Goal: Communication & Community: Answer question/provide support

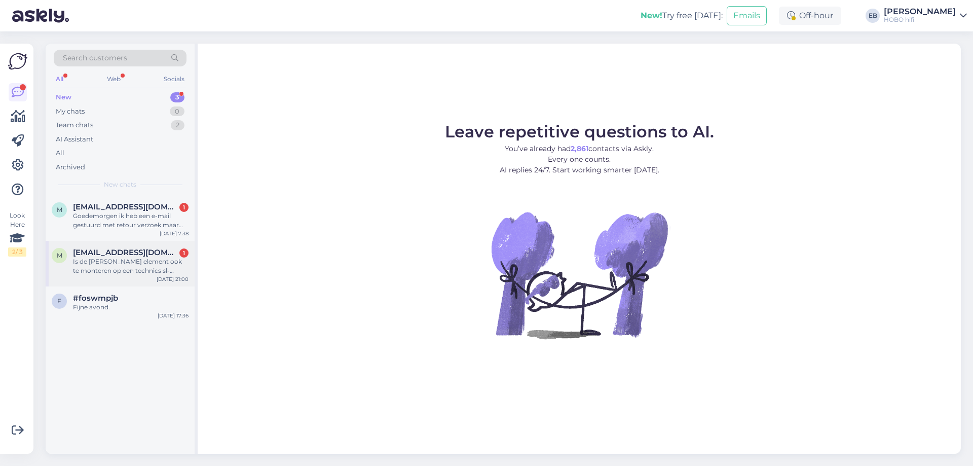
click at [157, 267] on div "Is de [PERSON_NAME] element ook te monteren op een technics sl-2000?" at bounding box center [131, 266] width 116 height 18
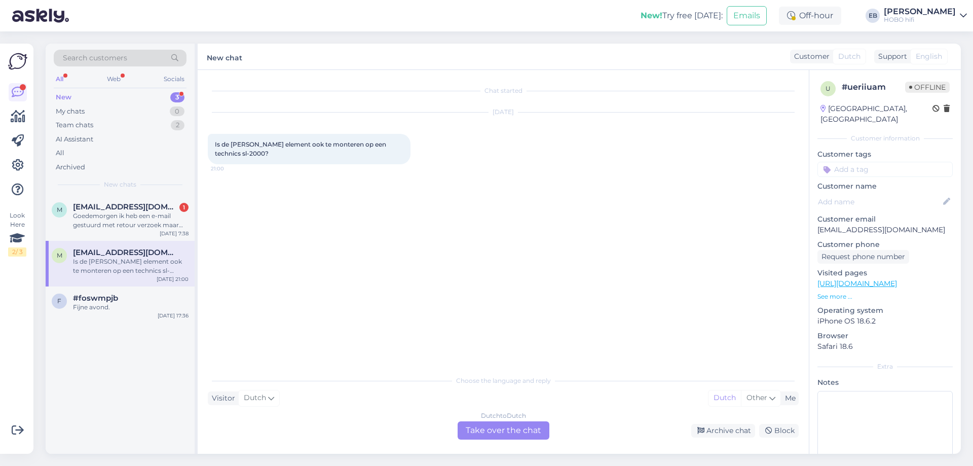
click at [521, 435] on div "Dutch to Dutch Take over the chat" at bounding box center [504, 430] width 92 height 18
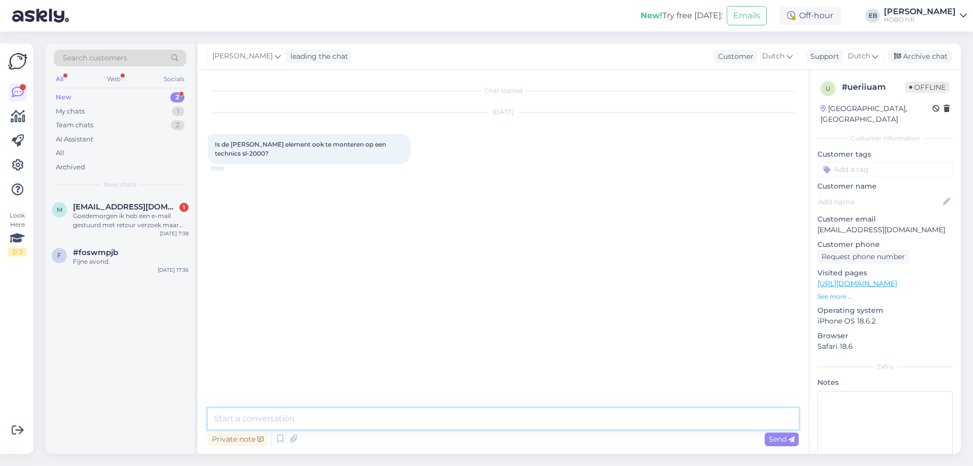
click at [464, 417] on textarea at bounding box center [503, 418] width 591 height 21
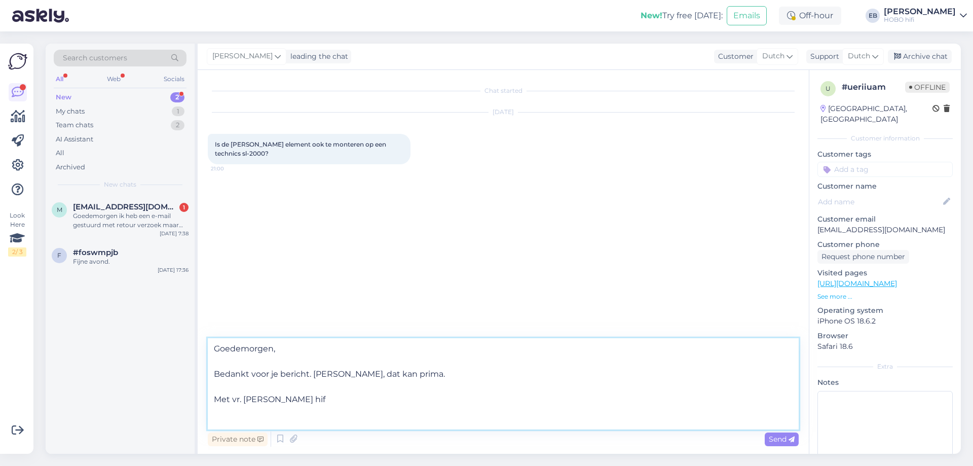
type textarea "Goedemorgen, Bedankt voor je bericht. [PERSON_NAME], dat kan prima. Met vr. [PE…"
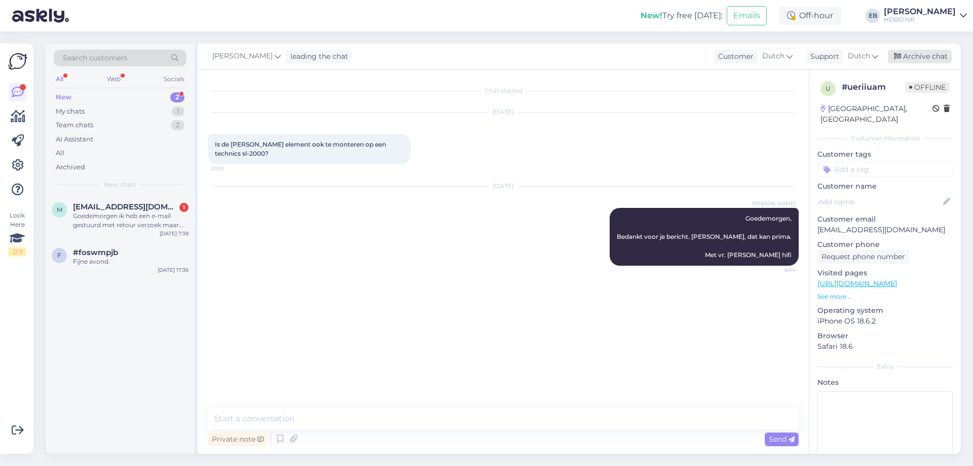
click at [928, 60] on div "Archive chat" at bounding box center [920, 57] width 64 height 14
click at [130, 220] on div "Goedemorgen ik heb een e-mail gestuurd met retour verzoek maar niks terug gehad…" at bounding box center [131, 220] width 116 height 18
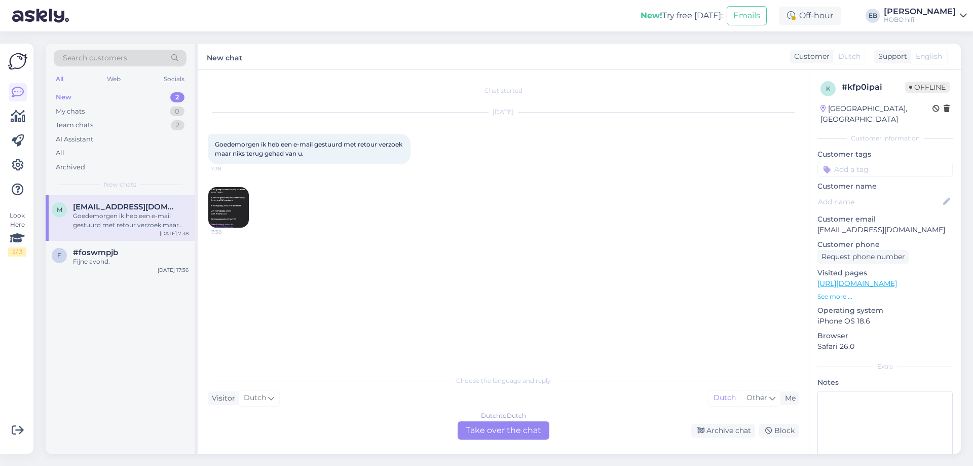
click at [226, 215] on img at bounding box center [228, 207] width 41 height 41
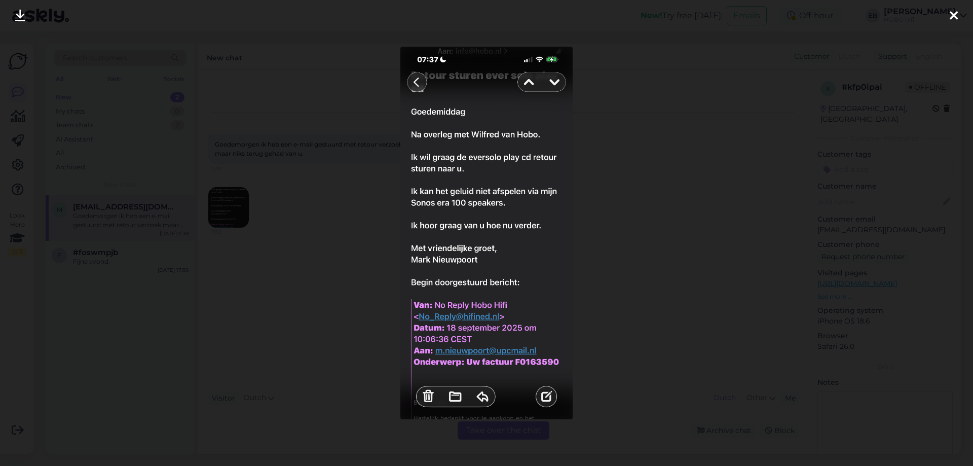
click at [675, 196] on div at bounding box center [486, 233] width 973 height 466
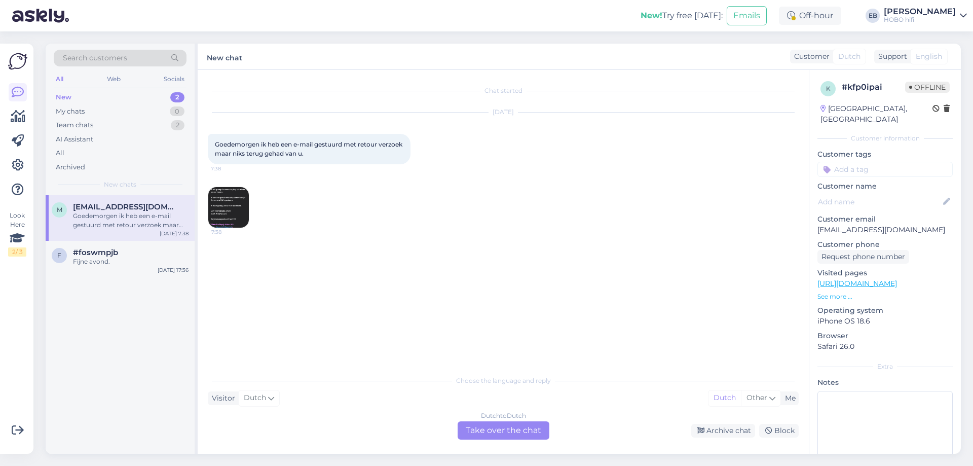
click at [528, 428] on div "Dutch to Dutch Take over the chat" at bounding box center [504, 430] width 92 height 18
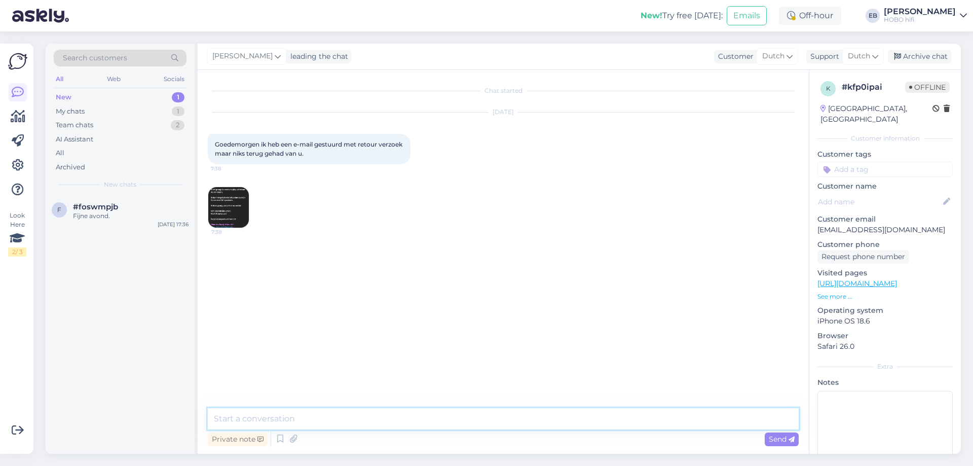
click at [428, 419] on textarea at bounding box center [503, 418] width 591 height 21
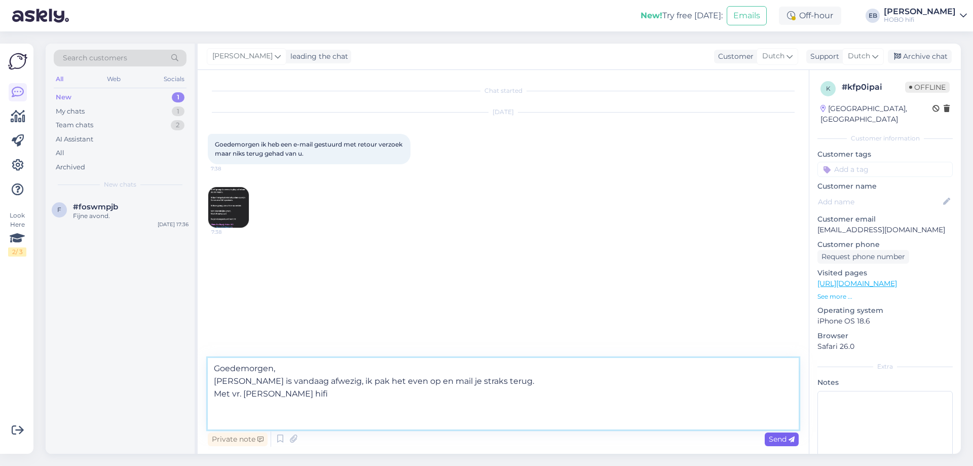
type textarea "Goedemorgen, [PERSON_NAME] is vandaag afwezig, ik pak het even op en mail je st…"
click at [782, 433] on div "Send" at bounding box center [782, 439] width 34 height 14
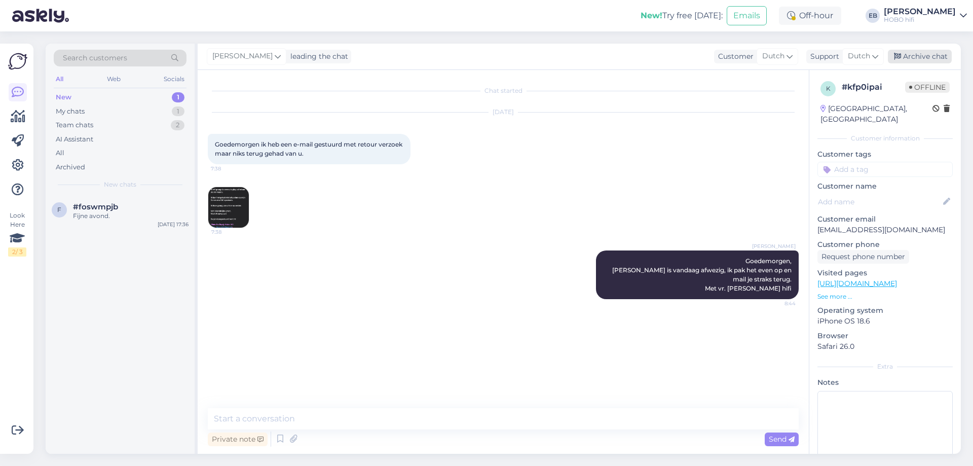
click at [935, 53] on div "Archive chat" at bounding box center [920, 57] width 64 height 14
